Goal: Task Accomplishment & Management: Use online tool/utility

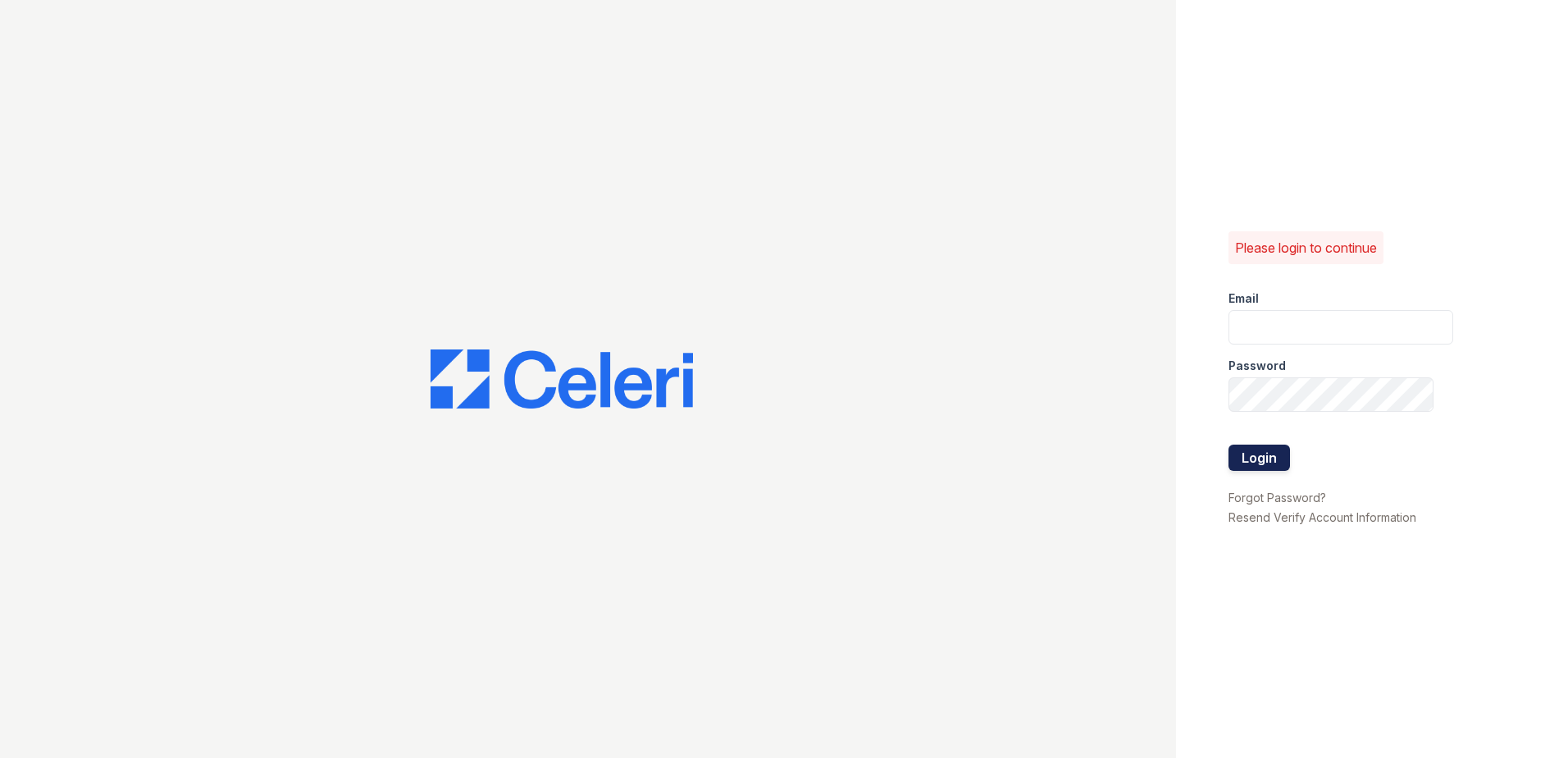
type input "[EMAIL_ADDRESS][DOMAIN_NAME]"
click at [1243, 463] on button "Login" at bounding box center [1259, 457] width 62 height 26
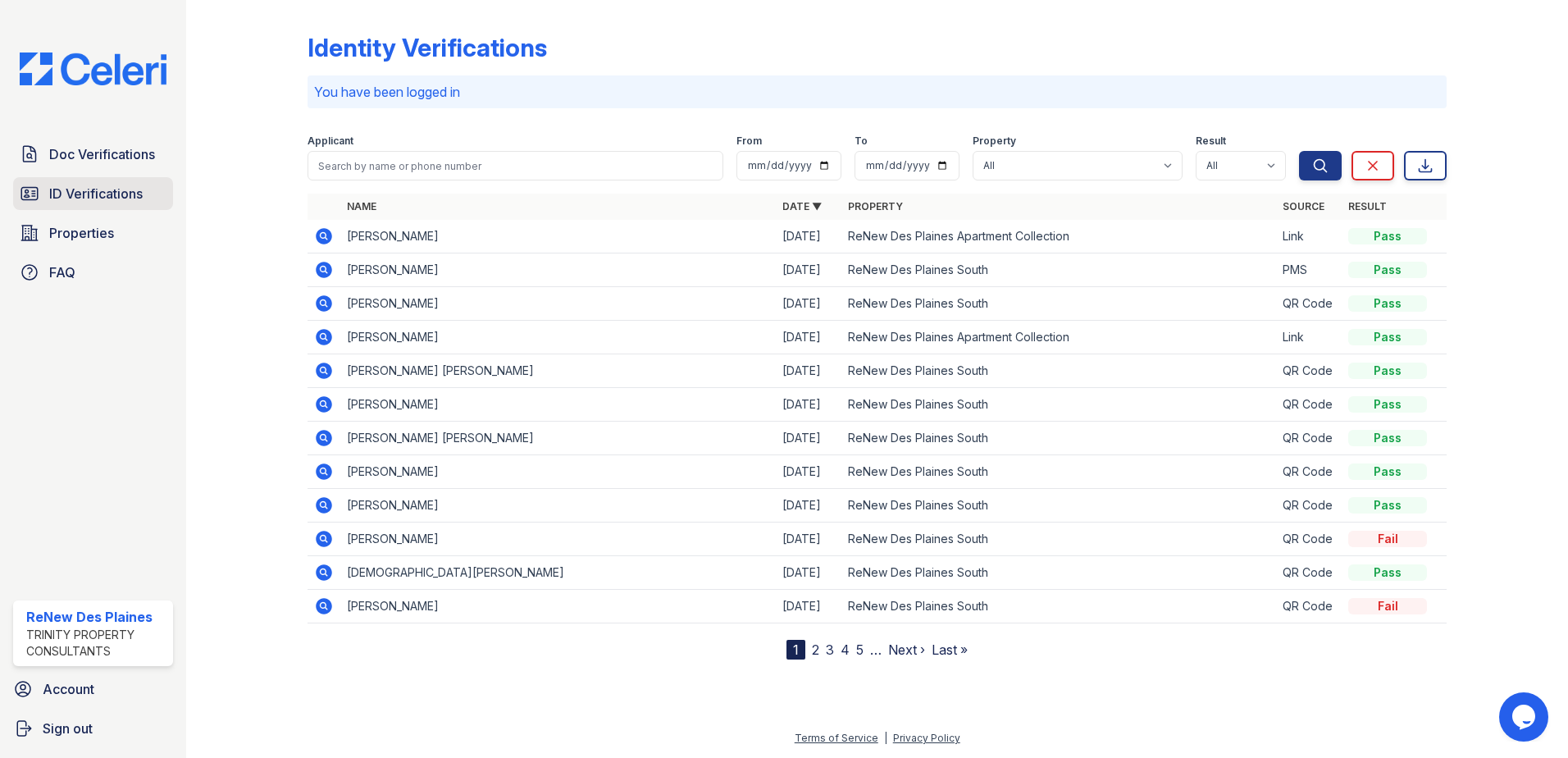
click at [92, 199] on span "ID Verifications" at bounding box center [96, 194] width 93 height 20
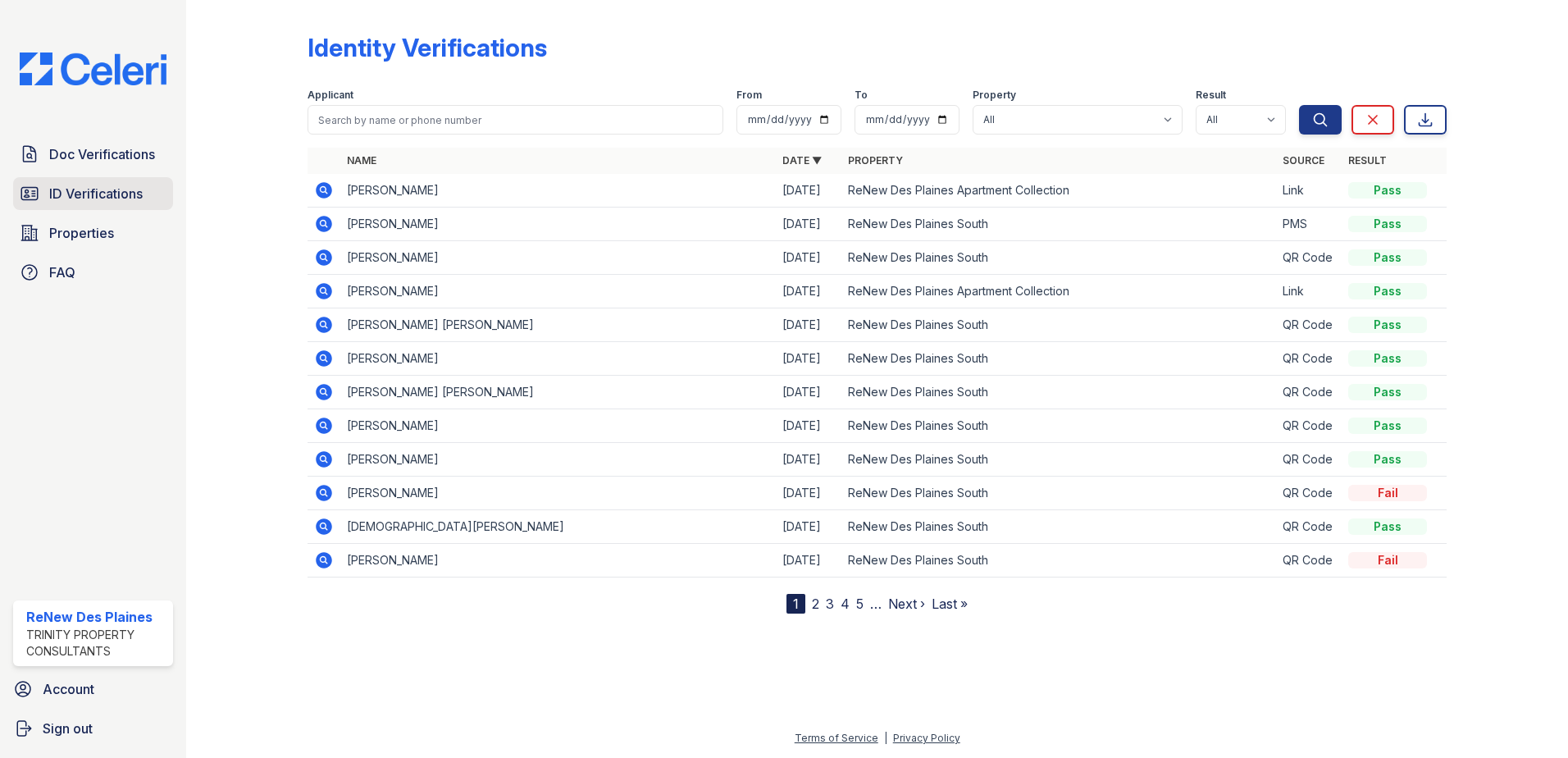
click at [81, 187] on span "ID Verifications" at bounding box center [96, 194] width 93 height 20
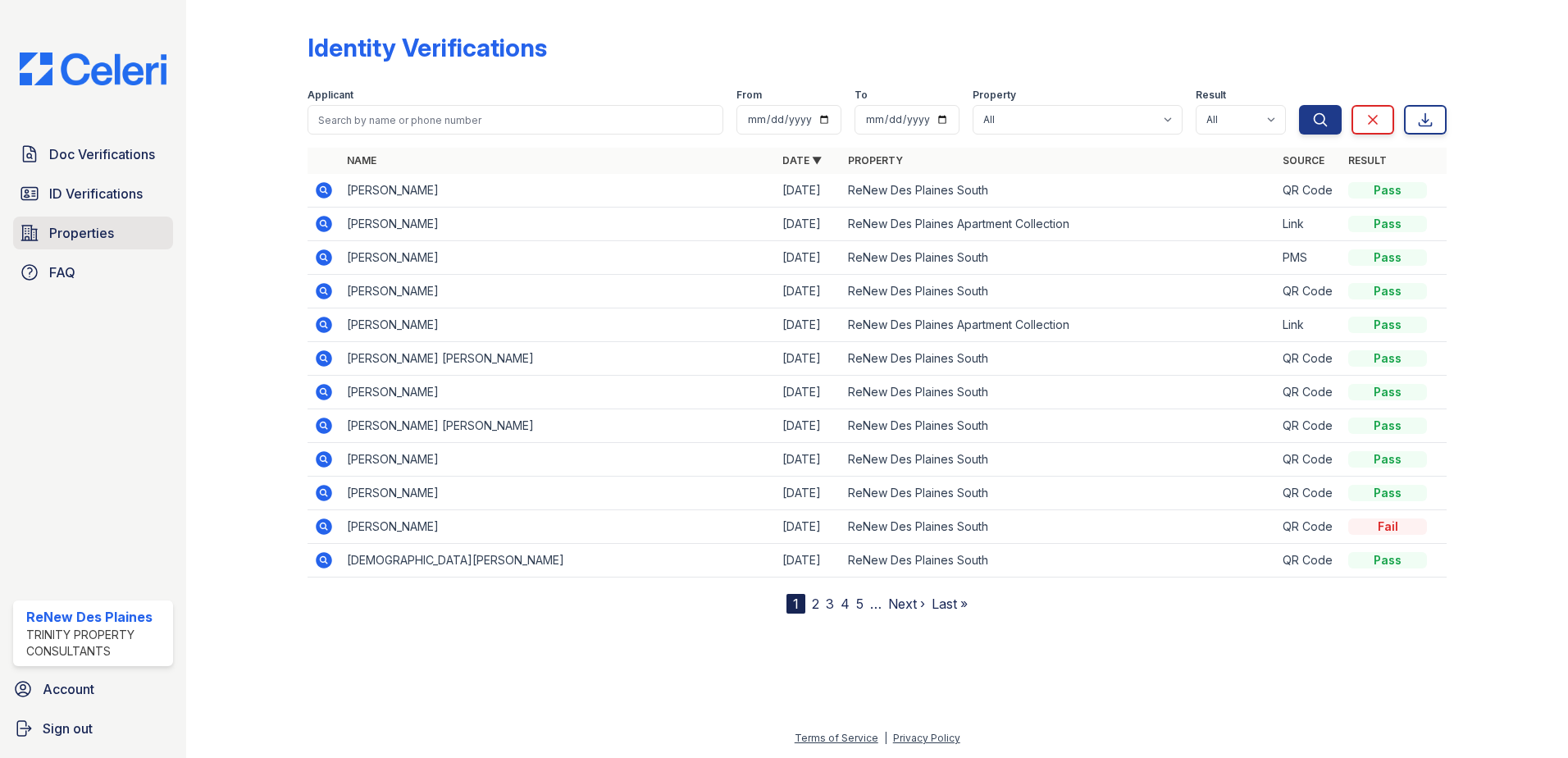
click at [72, 233] on span "Properties" at bounding box center [82, 234] width 65 height 20
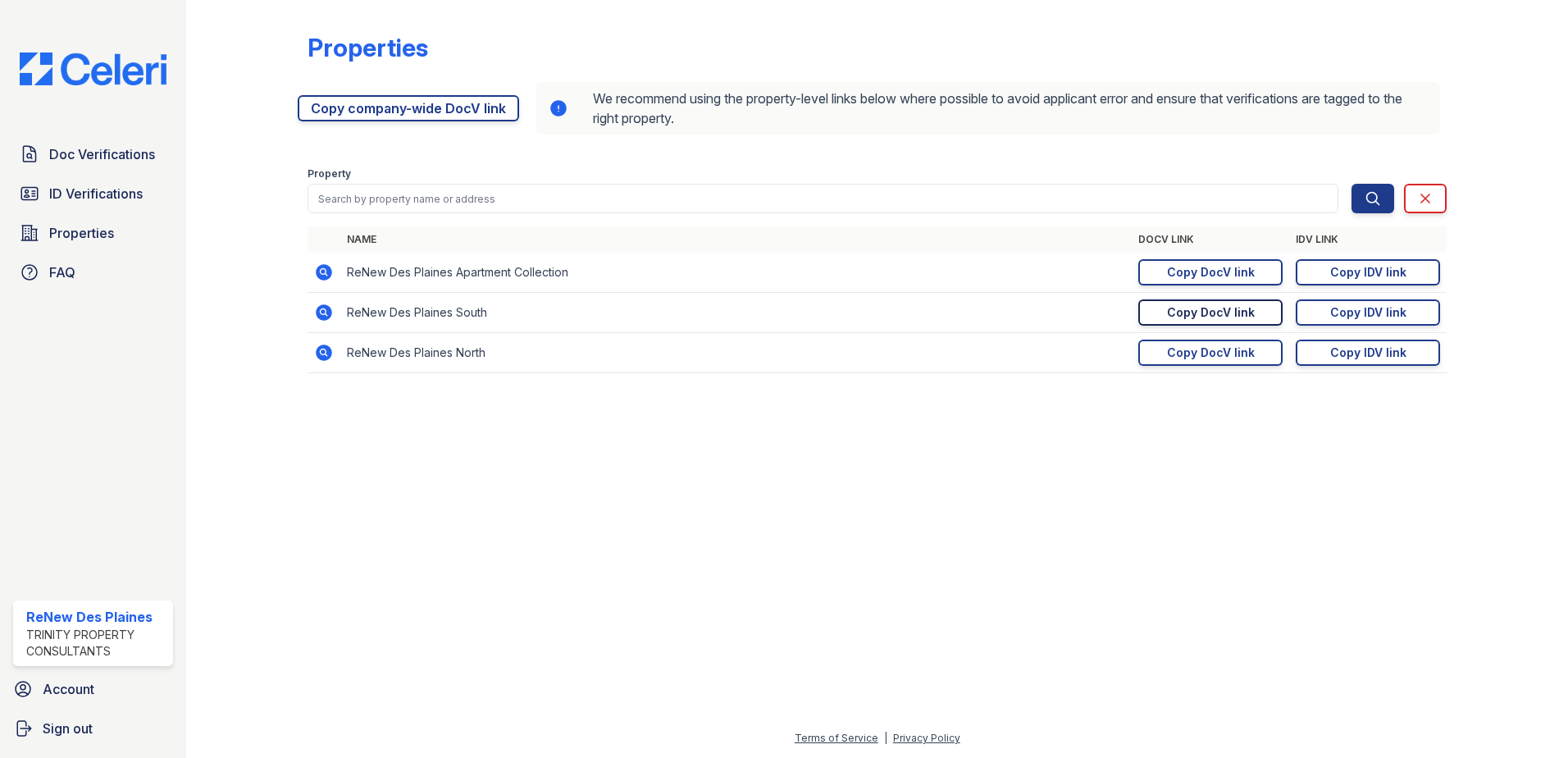
click at [1177, 310] on div "Copy DocV link" at bounding box center [1212, 313] width 88 height 16
